Goal: Information Seeking & Learning: Learn about a topic

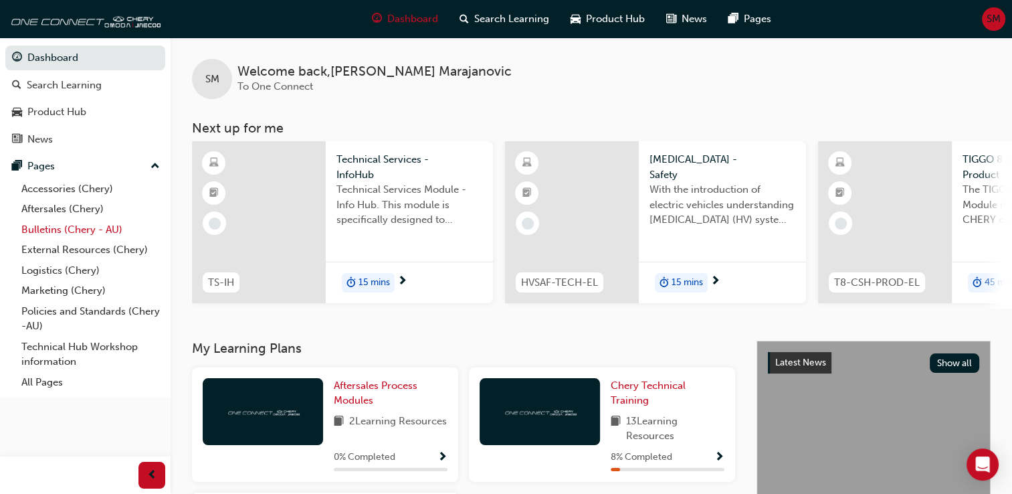
click at [51, 229] on link "Bulletins (Chery - AU)" at bounding box center [90, 229] width 149 height 21
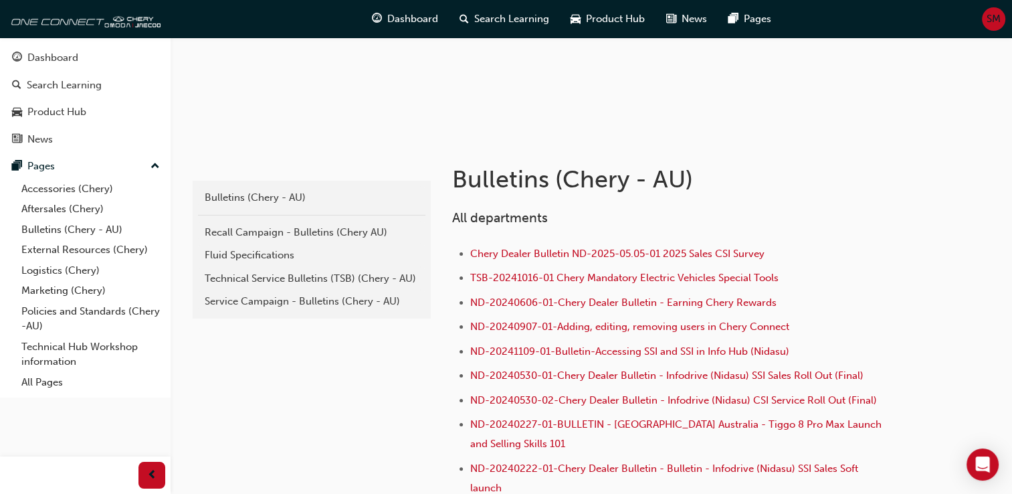
scroll to position [201, 0]
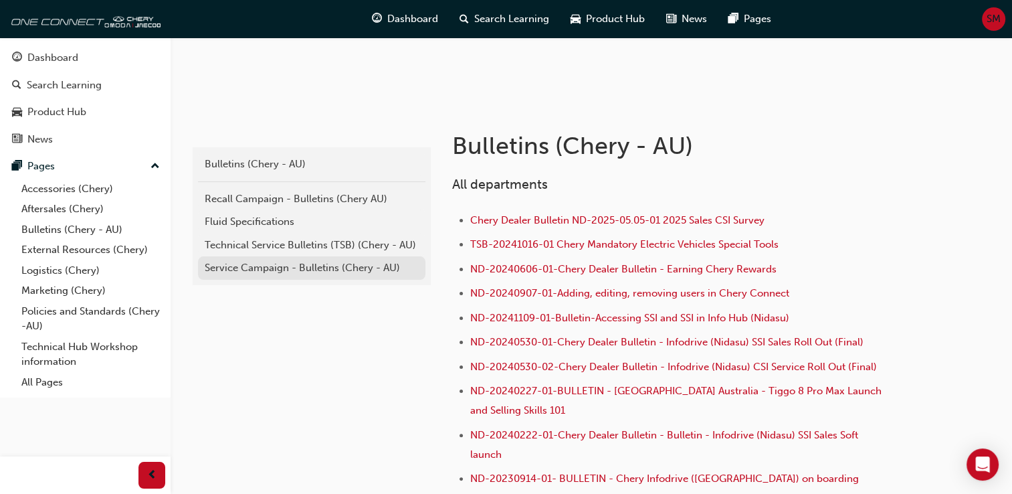
click at [282, 261] on div "Service Campaign - Bulletins (Chery - AU)" at bounding box center [312, 267] width 214 height 15
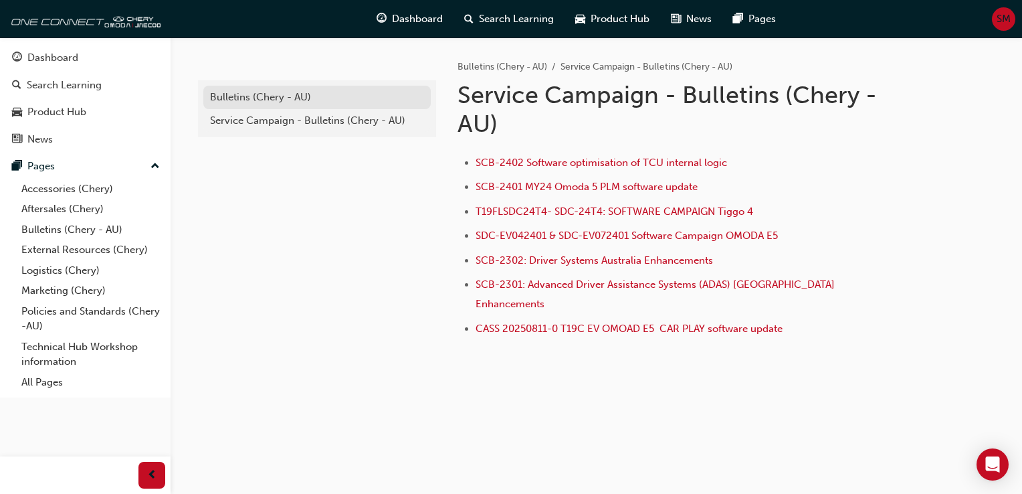
click at [259, 96] on div "Bulletins (Chery - AU)" at bounding box center [317, 97] width 214 height 15
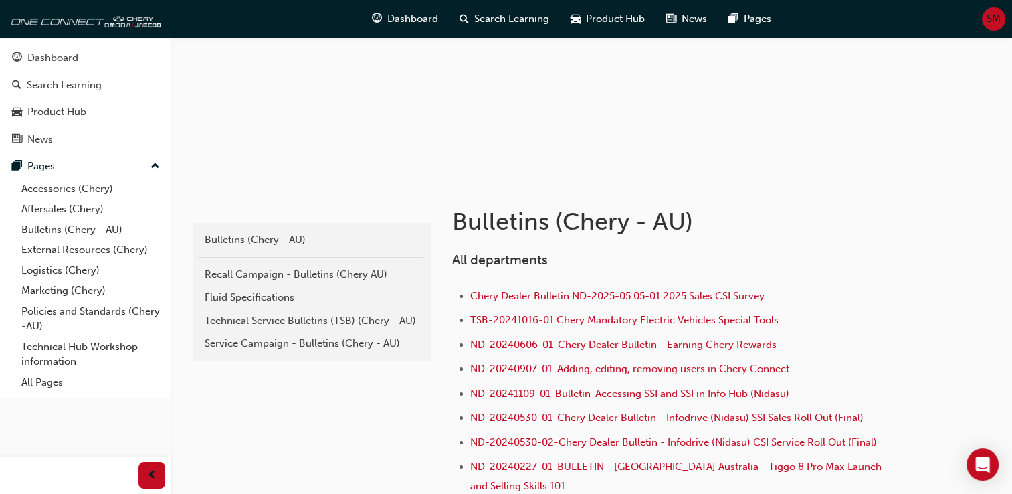
scroll to position [134, 0]
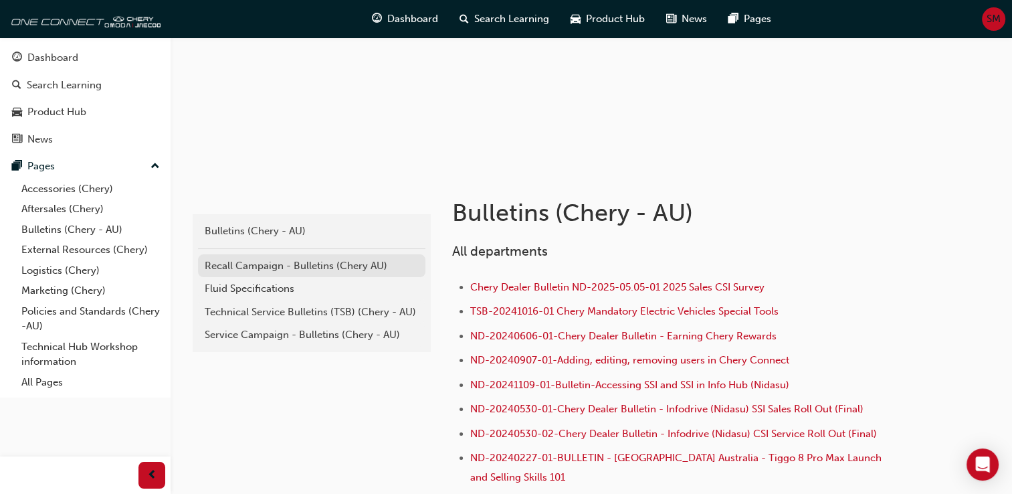
click at [284, 271] on div "Recall Campaign - Bulletins (Chery AU)" at bounding box center [312, 265] width 214 height 15
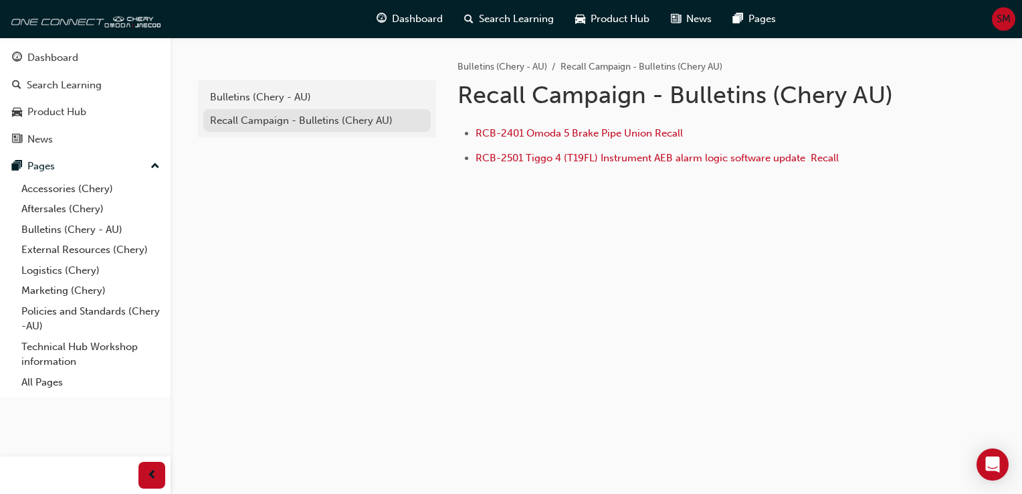
click at [336, 122] on div "Recall Campaign - Bulletins (Chery AU)" at bounding box center [317, 120] width 214 height 15
click at [308, 90] on div "Bulletins (Chery - AU)" at bounding box center [317, 97] width 214 height 15
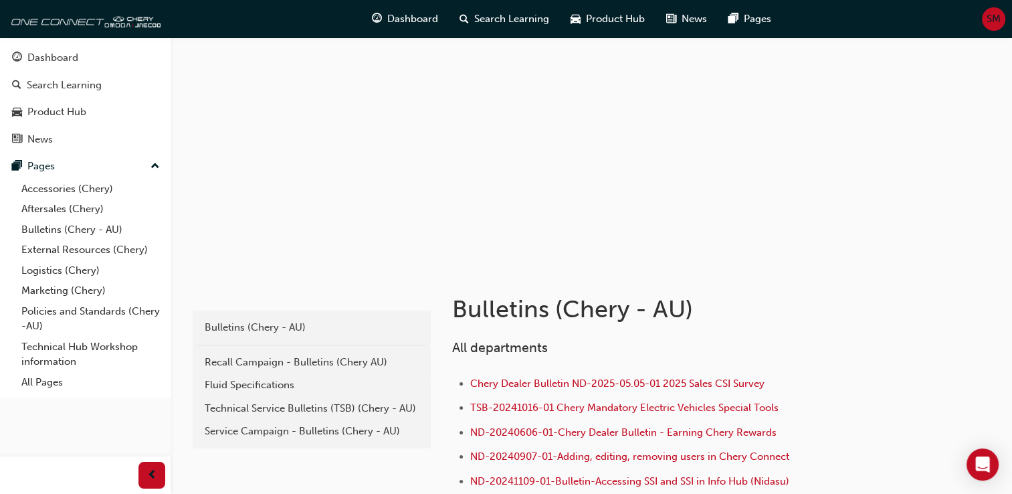
scroll to position [134, 0]
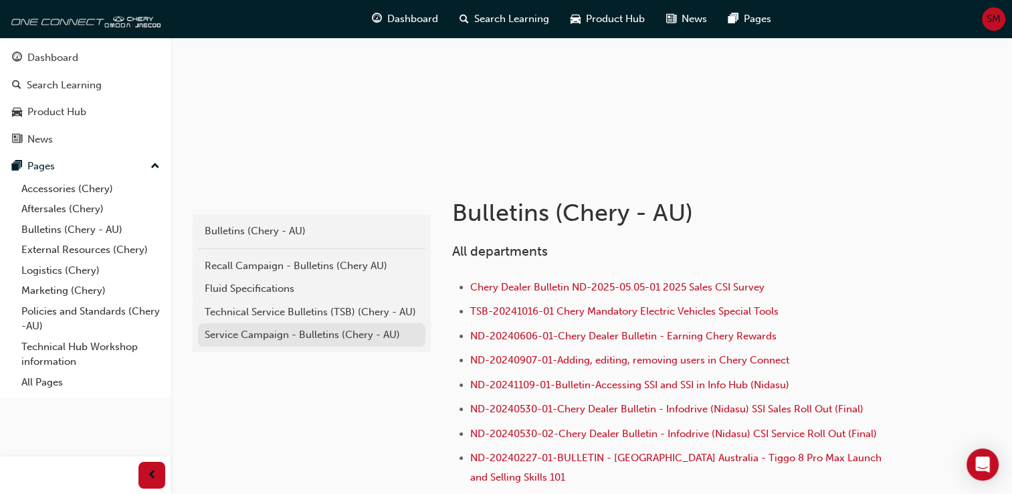
click at [280, 330] on div "Service Campaign - Bulletins (Chery - AU)" at bounding box center [312, 334] width 214 height 15
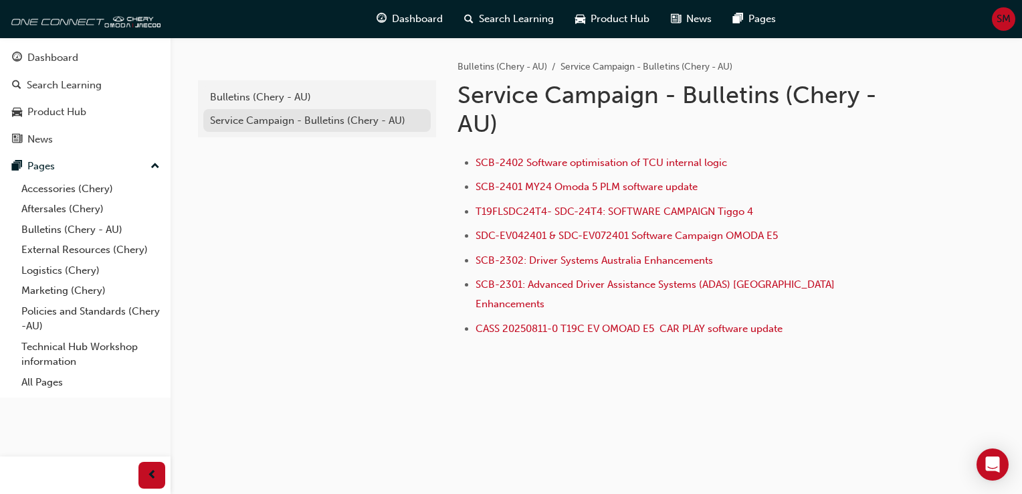
click at [302, 116] on div "Service Campaign - Bulletins (Chery - AU)" at bounding box center [317, 120] width 214 height 15
click at [295, 96] on div "Bulletins (Chery - AU)" at bounding box center [317, 97] width 214 height 15
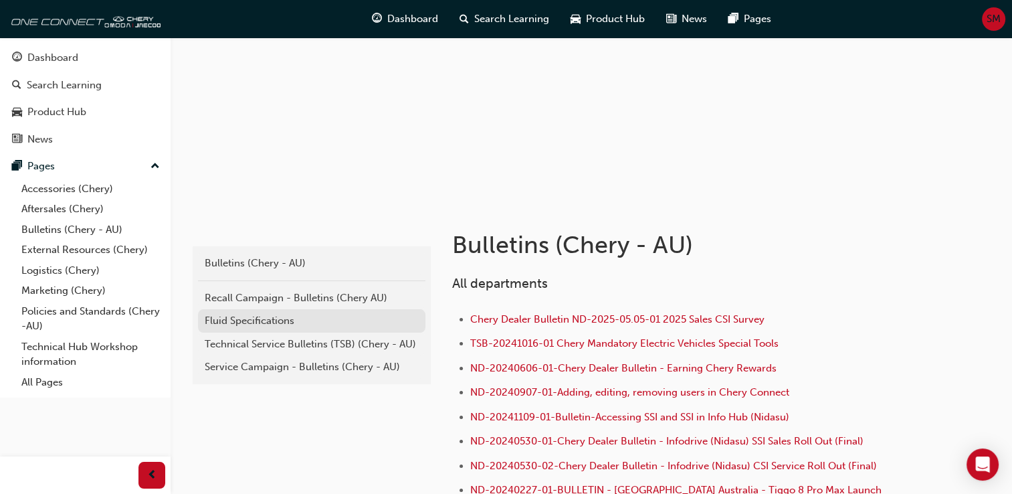
scroll to position [134, 0]
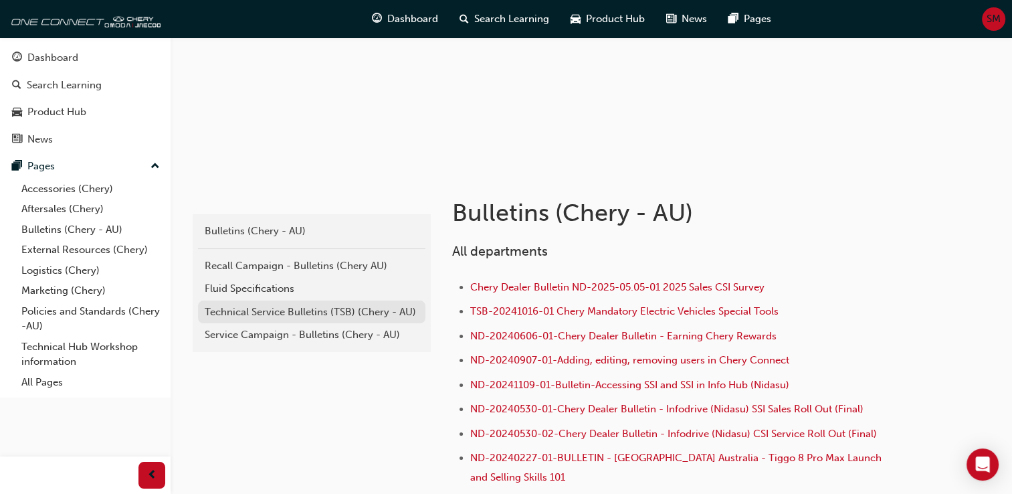
click at [272, 305] on div "Technical Service Bulletins (TSB) (Chery - AU)" at bounding box center [312, 311] width 214 height 15
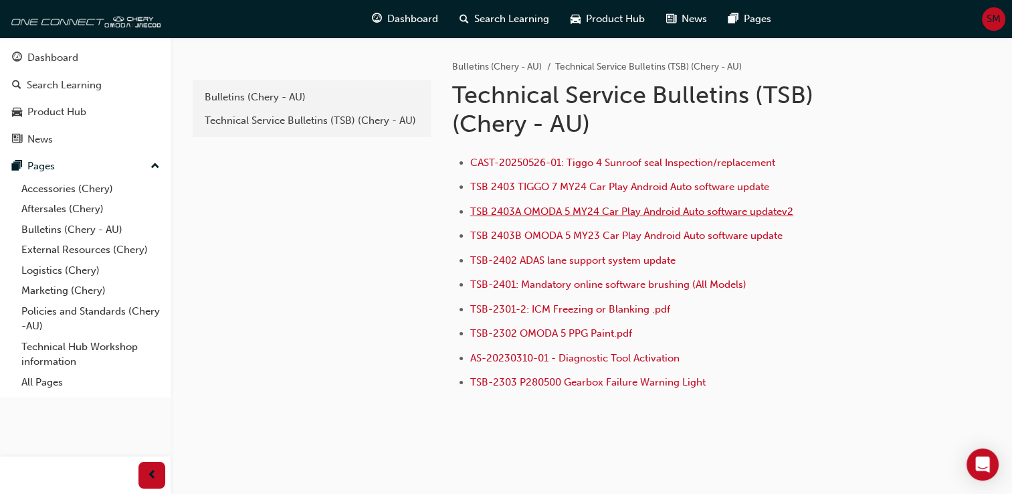
click at [601, 210] on span "TSB 2403A OMODA 5 MY24 Car Play Android Auto software updatev2" at bounding box center [631, 211] width 323 height 12
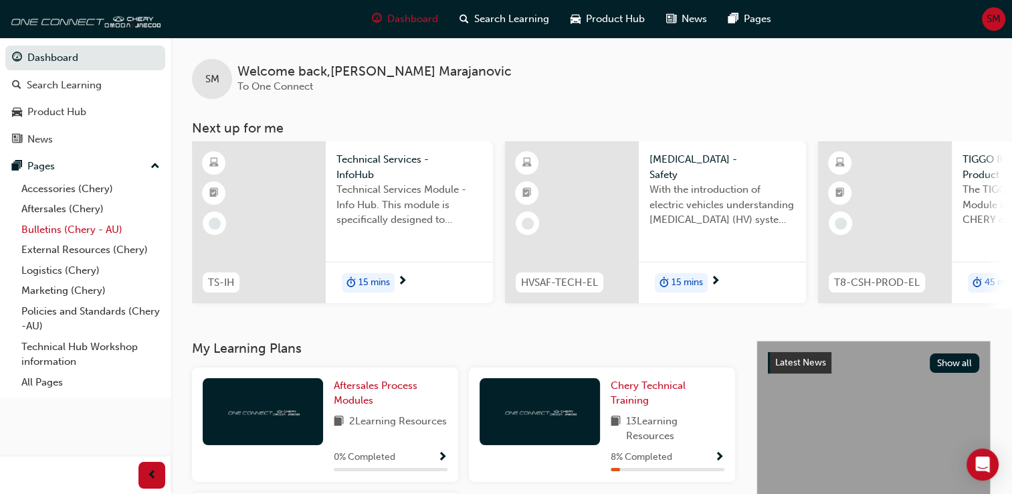
click at [39, 221] on link "Bulletins (Chery - AU)" at bounding box center [90, 229] width 149 height 21
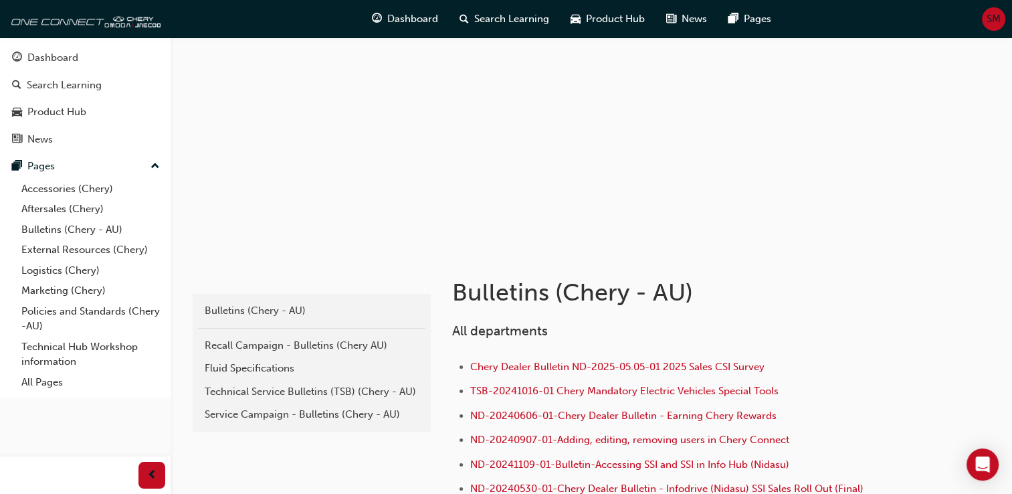
scroll to position [134, 0]
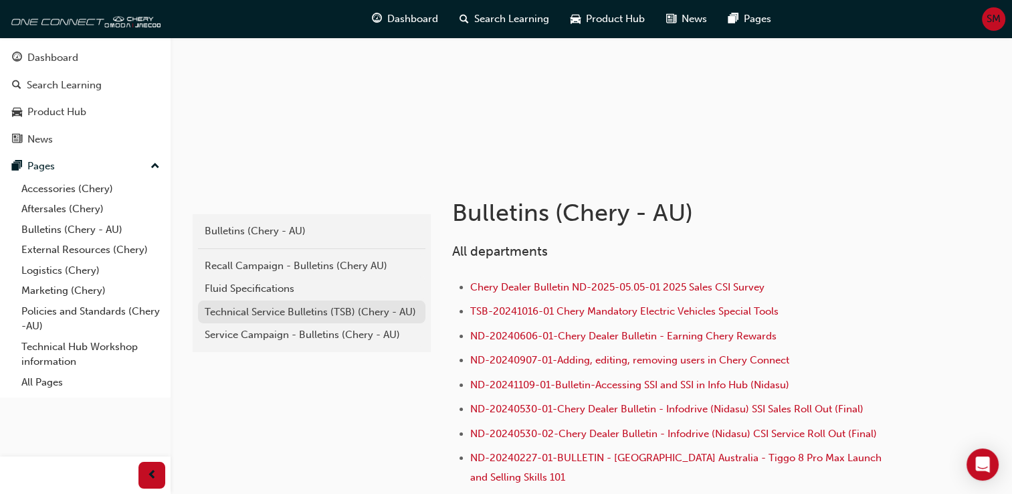
click at [282, 306] on div "Technical Service Bulletins (TSB) (Chery - AU)" at bounding box center [312, 311] width 214 height 15
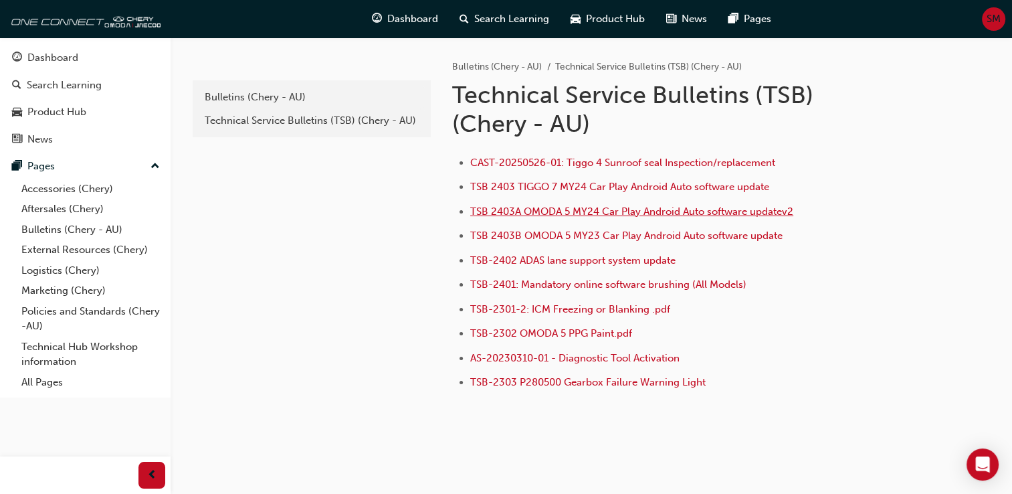
click at [618, 213] on span "TSB 2403A OMODA 5 MY24 Car Play Android Auto software updatev2" at bounding box center [631, 211] width 323 height 12
